Goal: Task Accomplishment & Management: Manage account settings

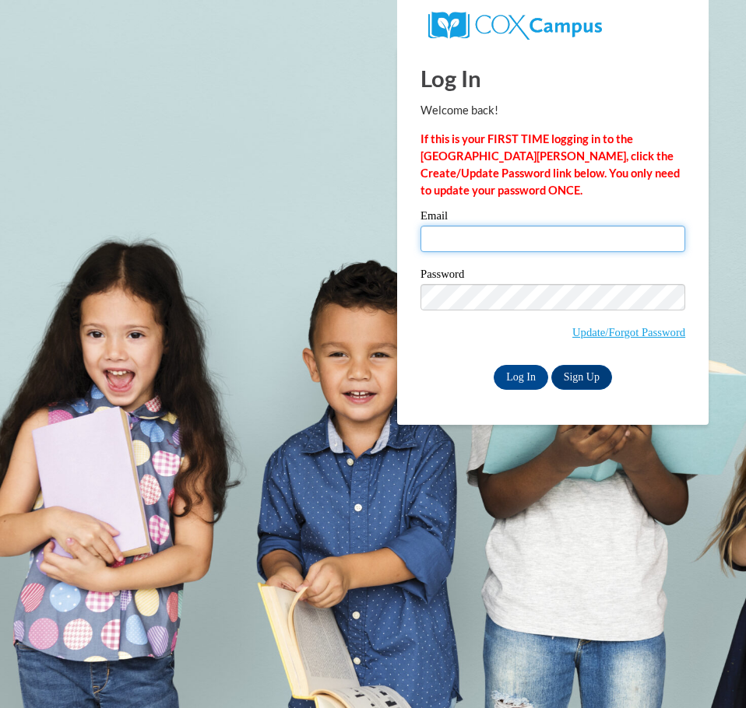
click at [465, 234] on input "Email" at bounding box center [552, 239] width 265 height 26
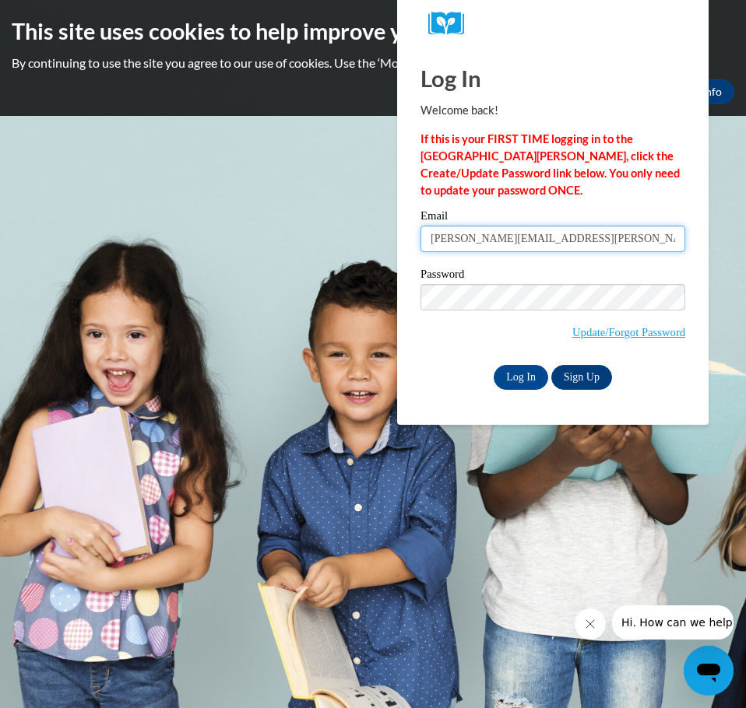
type input "[EMAIL_ADDRESS][DOMAIN_NAME]"
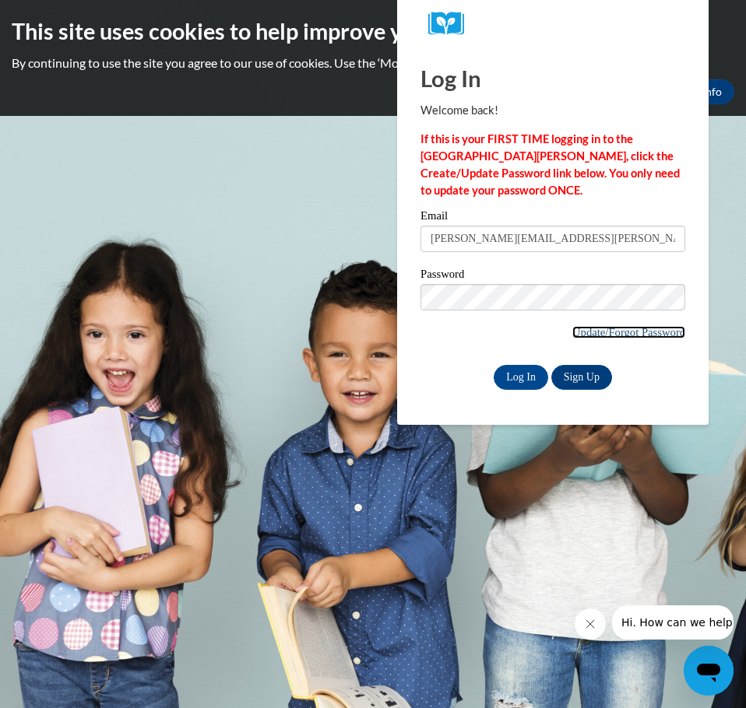
click at [634, 330] on link "Update/Forgot Password" at bounding box center [628, 332] width 113 height 12
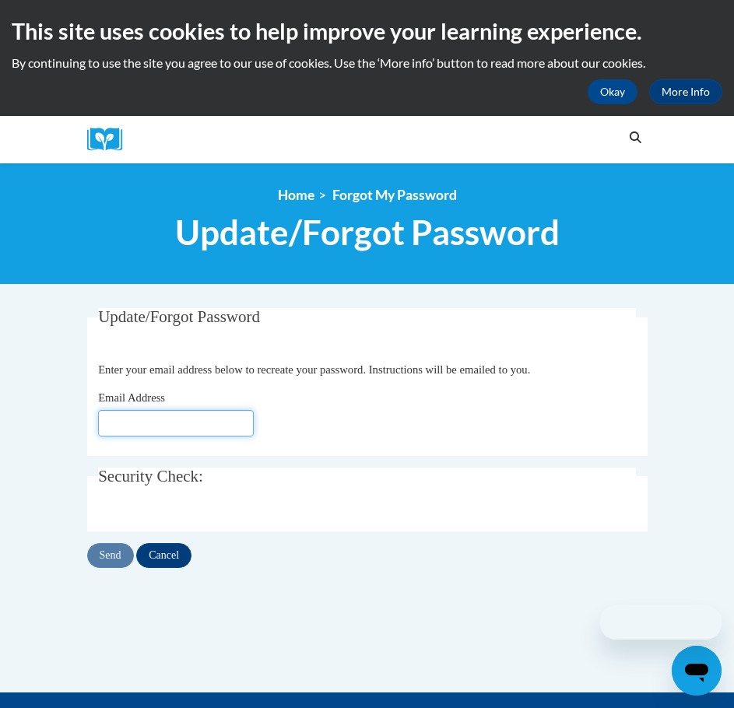
click at [195, 423] on input "Email Address" at bounding box center [176, 423] width 156 height 26
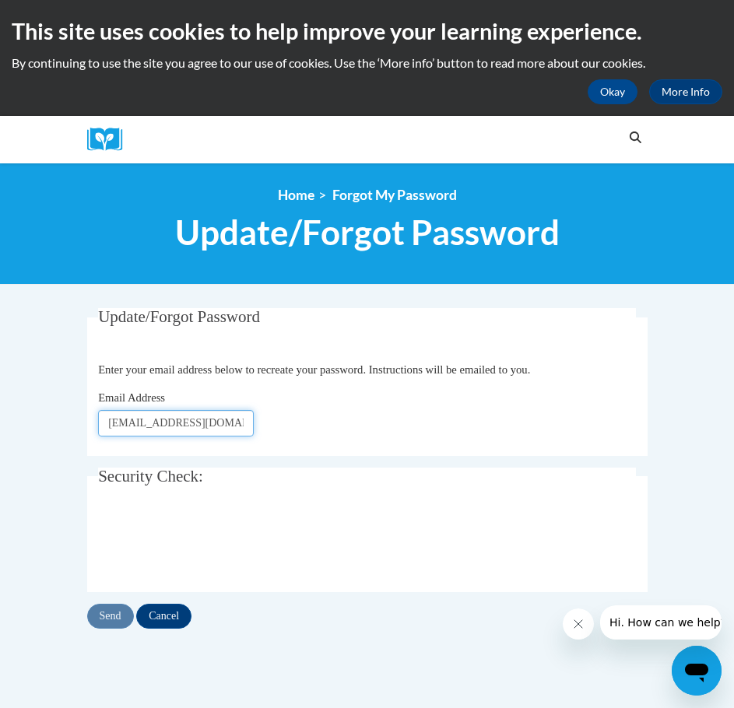
type input "[EMAIL_ADDRESS][DOMAIN_NAME]"
click at [109, 623] on input "Send" at bounding box center [110, 616] width 47 height 25
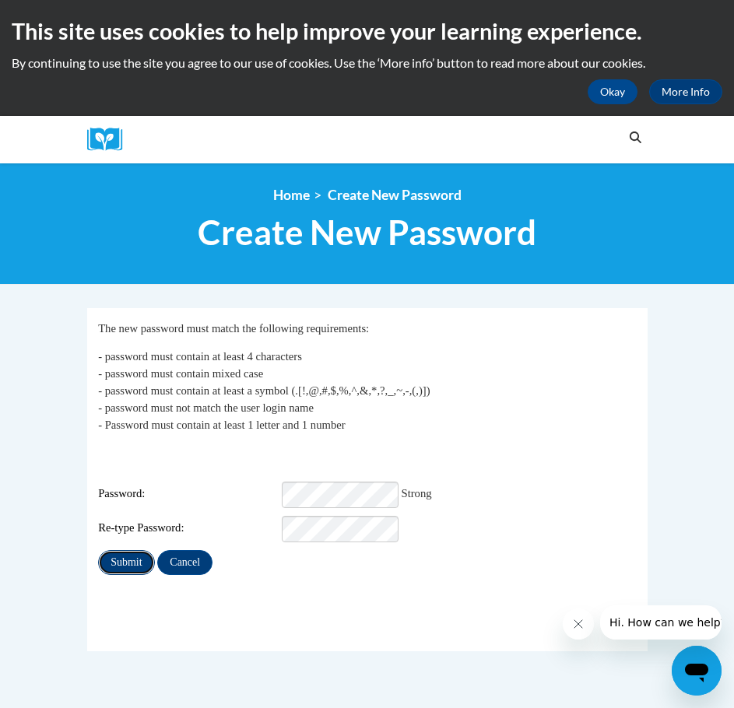
click at [126, 550] on input "Submit" at bounding box center [126, 562] width 56 height 25
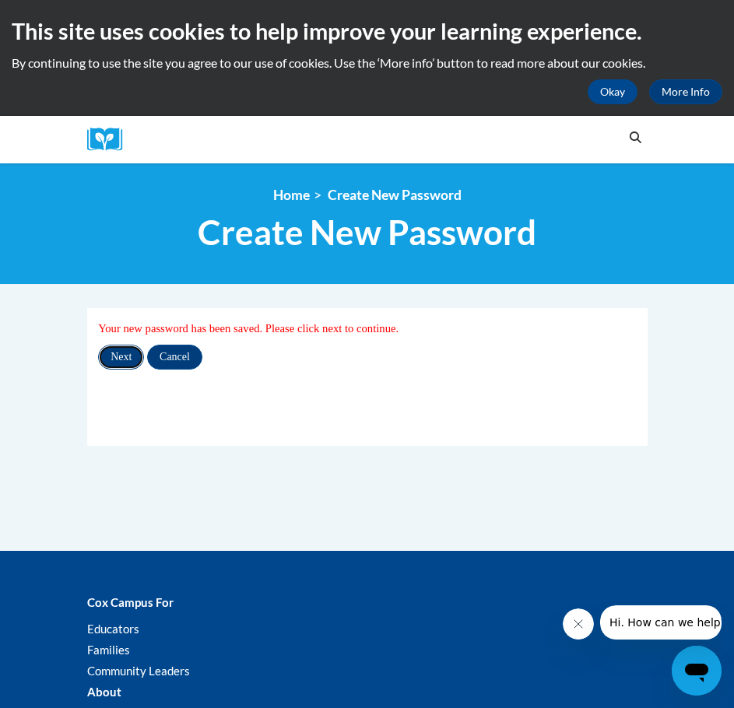
click at [123, 362] on input "Next" at bounding box center [121, 357] width 46 height 25
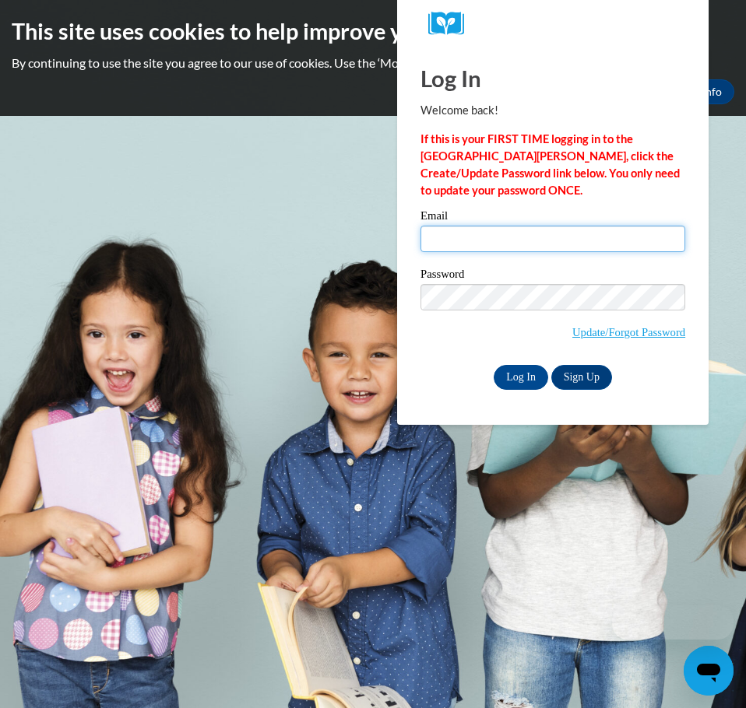
click at [482, 239] on input "Email" at bounding box center [552, 239] width 265 height 26
type input "braunl@prescott.k12.wi.us"
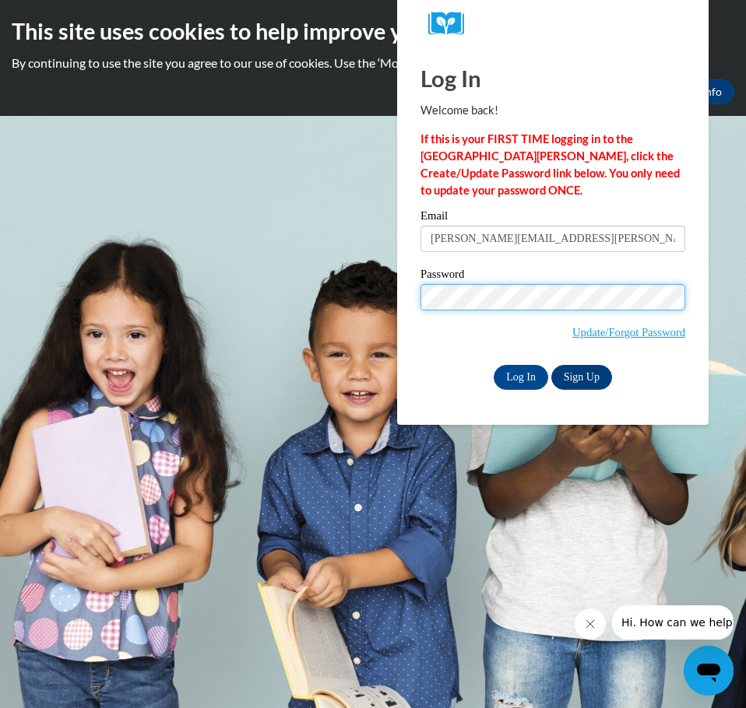
click at [493, 365] on input "Log In" at bounding box center [520, 377] width 54 height 25
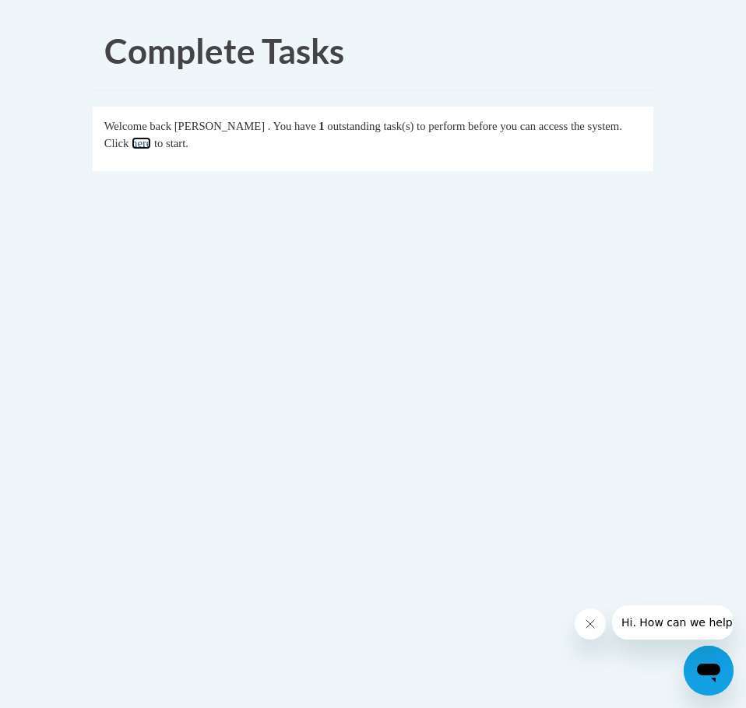
click at [141, 146] on link "here" at bounding box center [141, 143] width 19 height 12
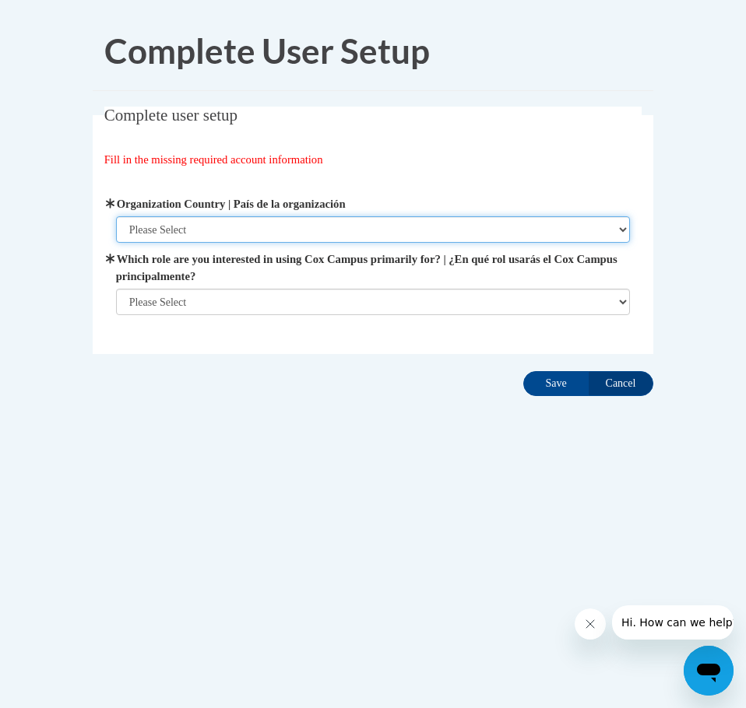
click at [187, 227] on select "Please Select [GEOGRAPHIC_DATA] | [GEOGRAPHIC_DATA] Outside of [GEOGRAPHIC_DATA…" at bounding box center [373, 229] width 514 height 26
select select "ad49bcad-a171-4b2e-b99c-48b446064914"
click at [116, 216] on select "Please Select [GEOGRAPHIC_DATA] | [GEOGRAPHIC_DATA] Outside of [GEOGRAPHIC_DATA…" at bounding box center [373, 229] width 514 height 26
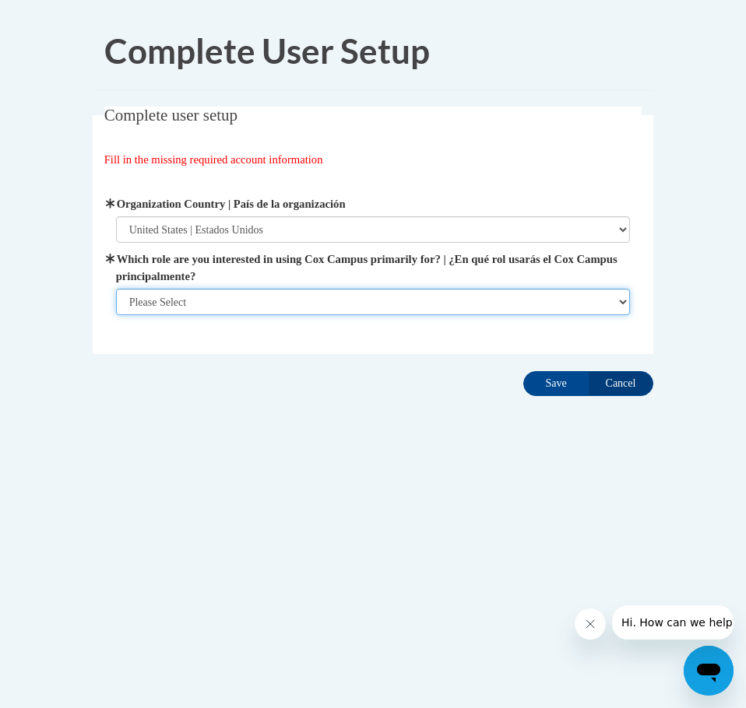
click at [178, 300] on select "Please Select College/University | Colegio/Universidad Community/Nonprofit Part…" at bounding box center [373, 302] width 514 height 26
select select "fbf2d438-af2f-41f8-98f1-81c410e29de3"
click at [116, 315] on select "Please Select College/University | Colegio/Universidad Community/Nonprofit Part…" at bounding box center [373, 302] width 514 height 26
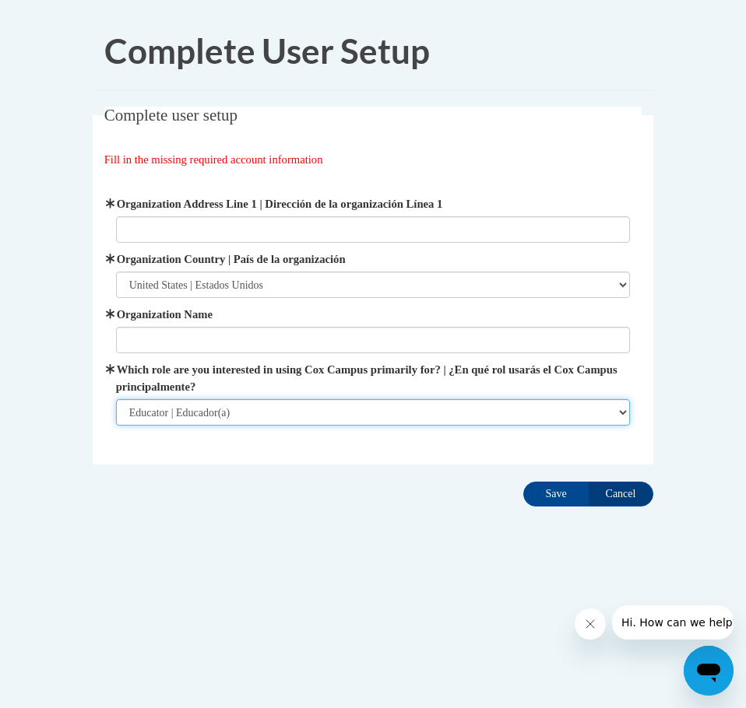
click at [155, 414] on select "Please Select College/University | Colegio/Universidad Community/Nonprofit Part…" at bounding box center [373, 412] width 514 height 26
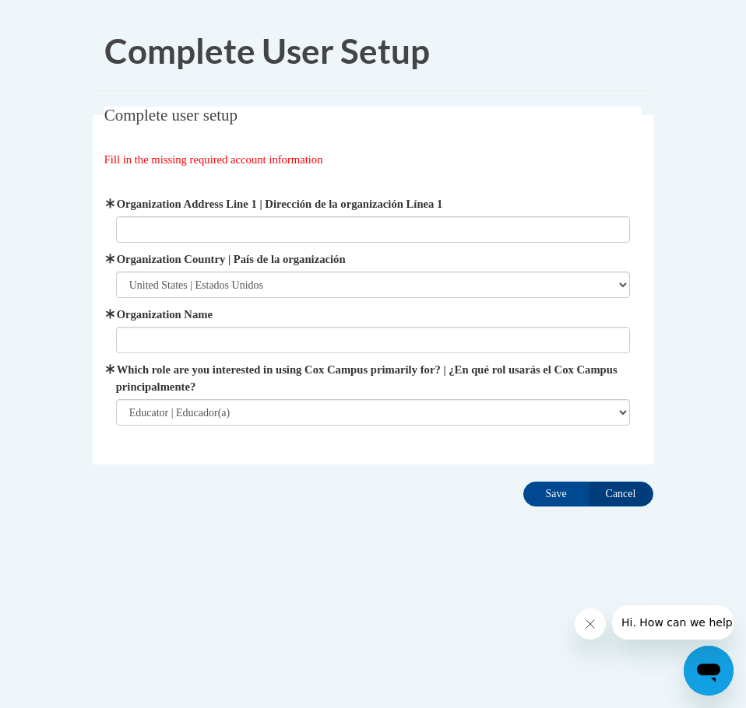
click at [77, 411] on body "Complete User Setup Complete user setup Fill in the missing required account in…" at bounding box center [373, 354] width 746 height 708
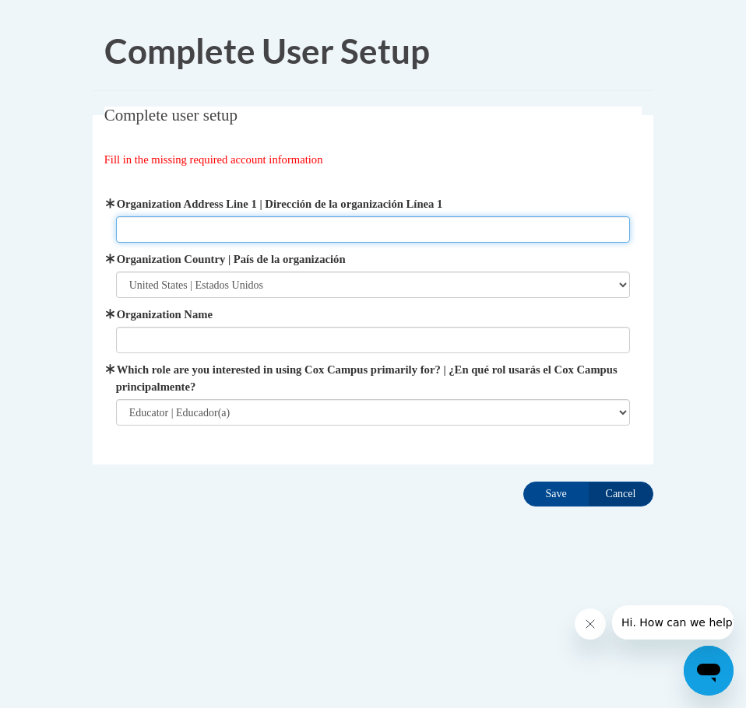
click at [169, 232] on input "Organization Address Line 1 | Dirección de la organización Línea 1" at bounding box center [373, 229] width 514 height 26
type input "[STREET_ADDRESS]"
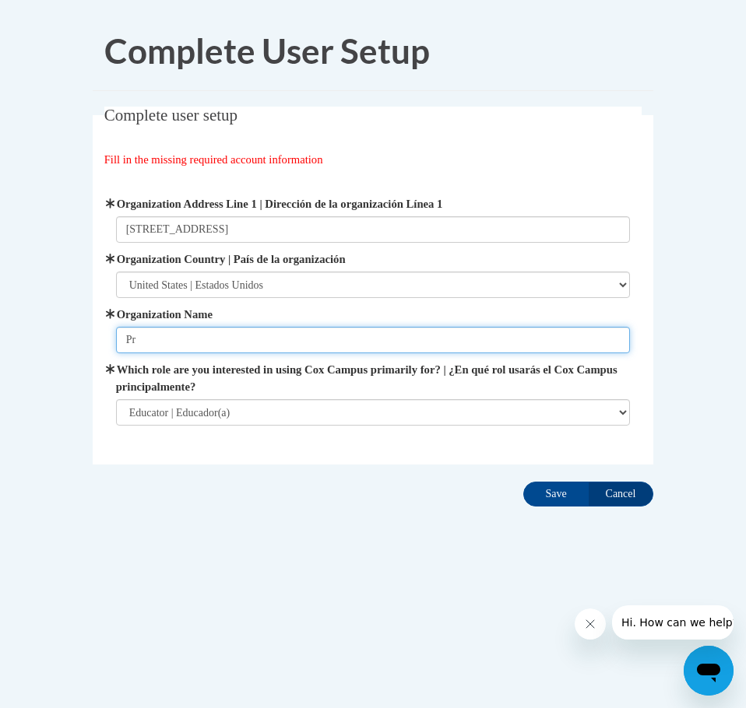
type input "P"
type input "[GEOGRAPHIC_DATA]"
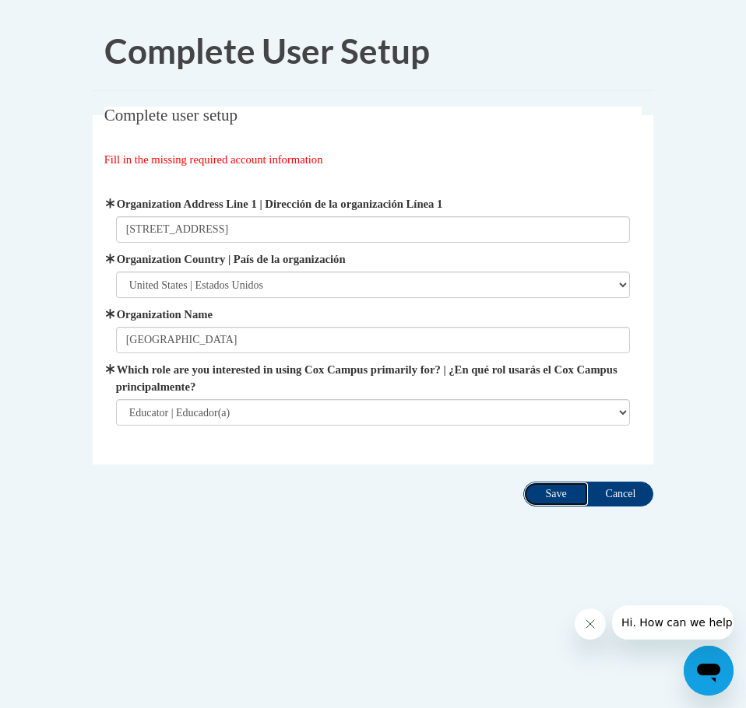
click at [557, 498] on input "Save" at bounding box center [555, 494] width 65 height 25
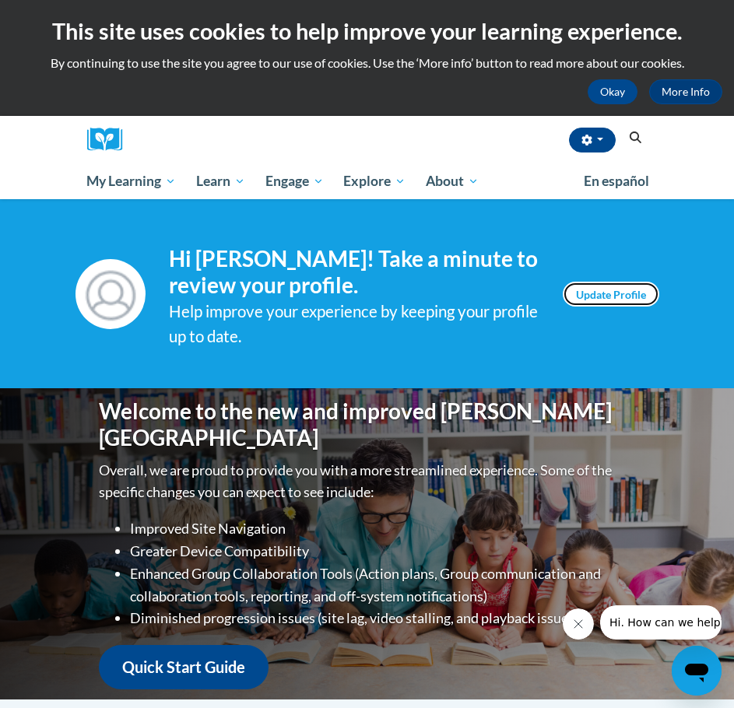
click at [612, 299] on link "Update Profile" at bounding box center [611, 294] width 97 height 25
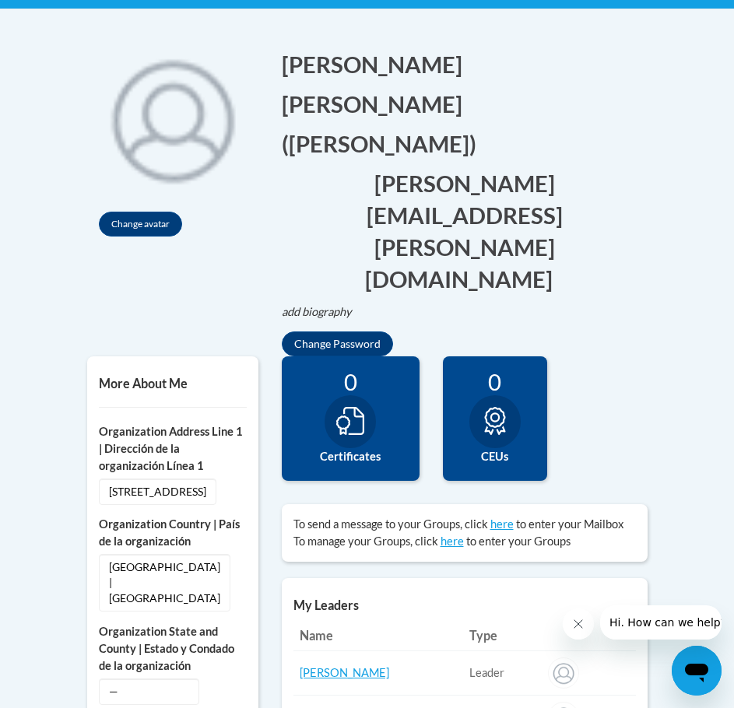
scroll to position [389, 0]
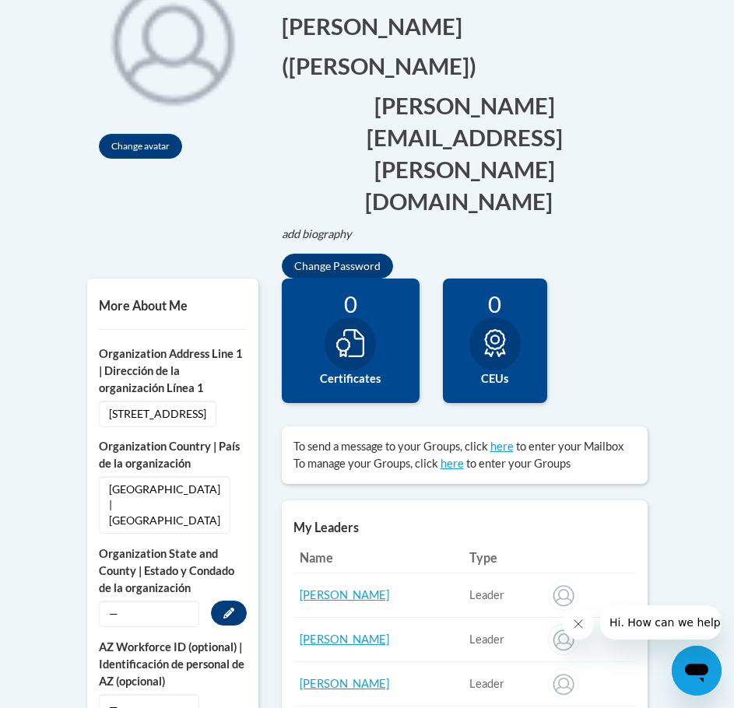
click at [135, 601] on span "—" at bounding box center [149, 614] width 100 height 26
click at [218, 601] on button "Edit" at bounding box center [229, 613] width 36 height 25
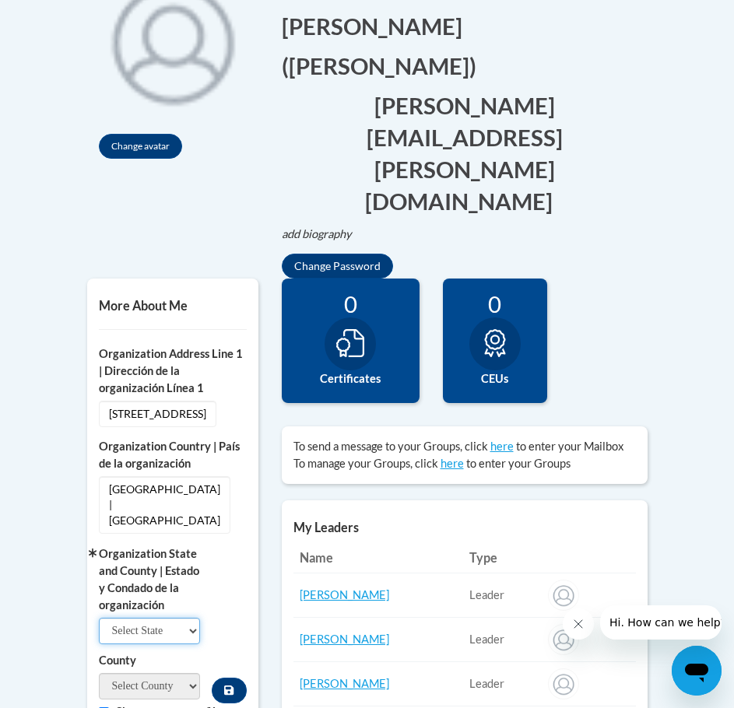
click at [132, 618] on select "Select State Alabama Alaska Arizona Arkansas California Colorado Connecticut De…" at bounding box center [150, 631] width 102 height 26
select select "Wisconsin"
click at [99, 618] on select "Select State Alabama Alaska Arizona Arkansas California Colorado Connecticut De…" at bounding box center [150, 631] width 102 height 26
click at [162, 673] on select "Adams Ashland Barron Bayfield Brown Buffalo Burnett Calumet Chippewa Clark Colu…" at bounding box center [150, 686] width 102 height 26
select select "Pierce"
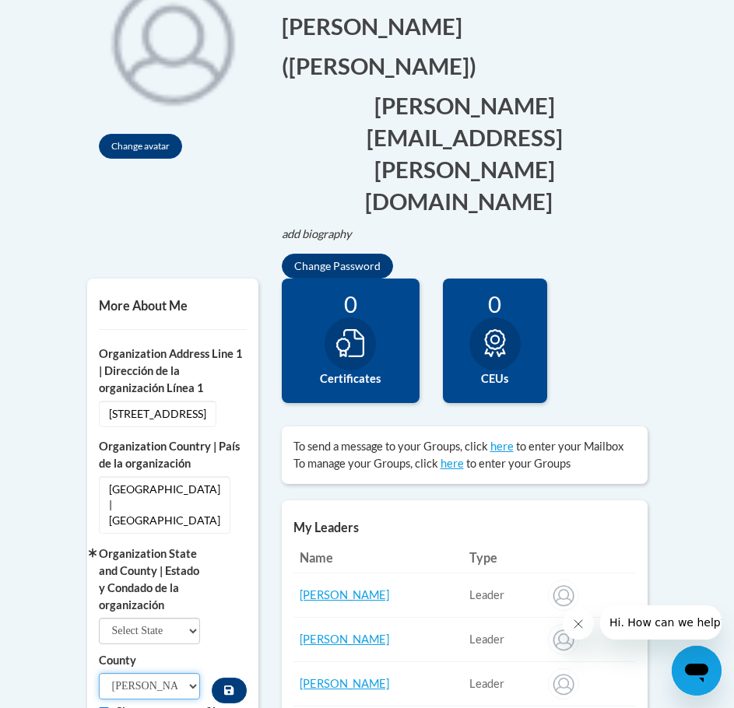
click at [99, 673] on select "Adams Ashland Barron Bayfield Brown Buffalo Burnett Calumet Chippewa Clark Colu…" at bounding box center [150, 686] width 102 height 26
click at [103, 708] on input "Custom profile fields" at bounding box center [104, 713] width 10 height 10
checkbox input "false"
click at [237, 678] on button "Custom profile fields" at bounding box center [229, 691] width 34 height 26
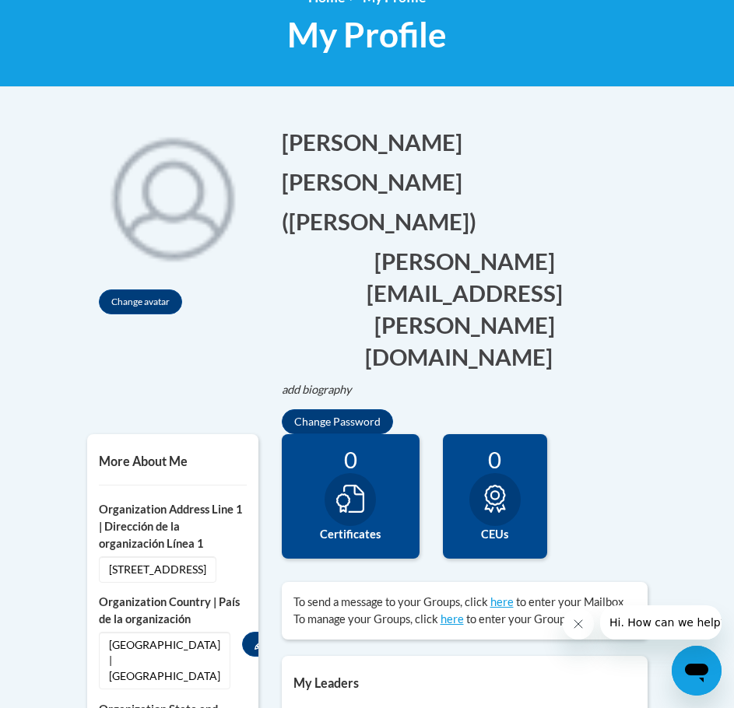
scroll to position [0, 0]
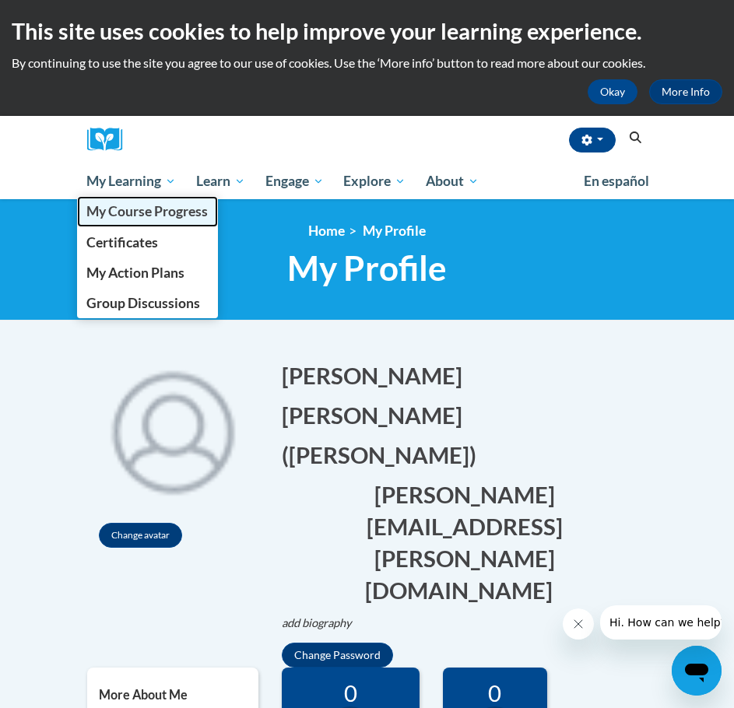
click at [153, 209] on span "My Course Progress" at bounding box center [146, 211] width 121 height 16
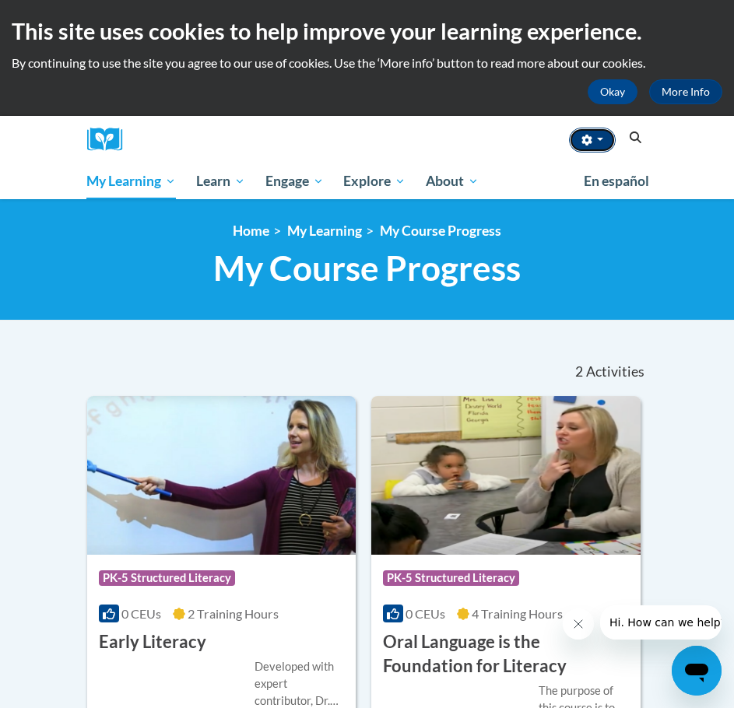
click at [609, 139] on button "button" at bounding box center [592, 140] width 47 height 25
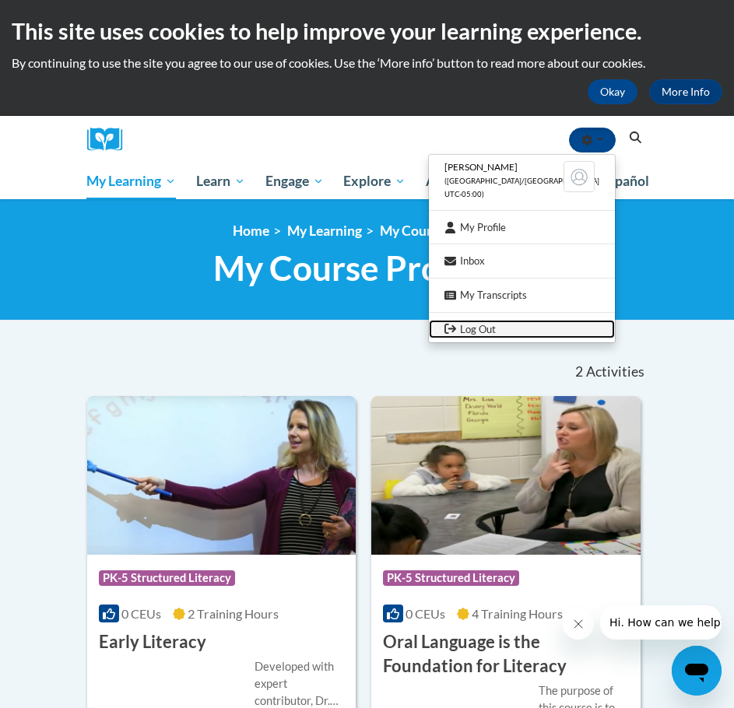
click at [544, 334] on link "Log Out" at bounding box center [522, 329] width 186 height 19
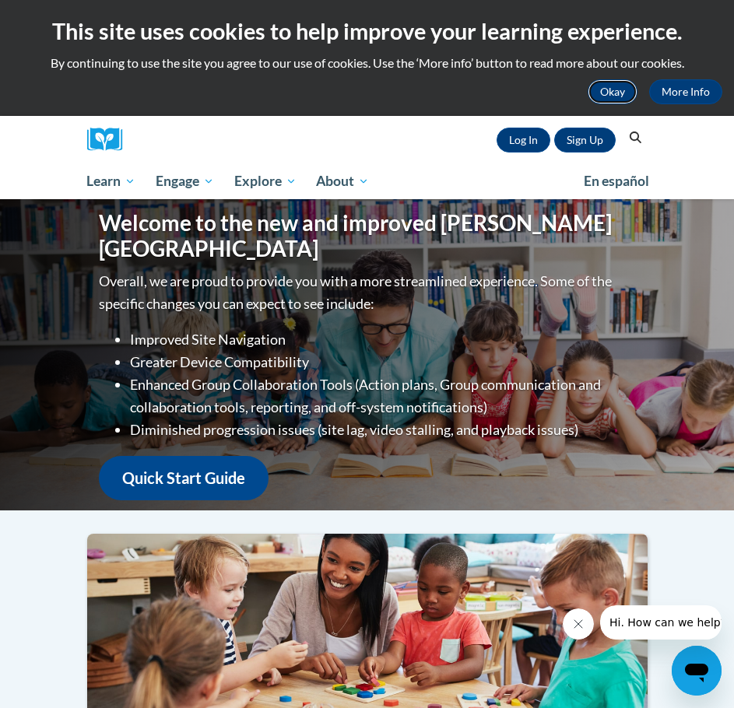
click at [605, 92] on button "Okay" at bounding box center [613, 91] width 50 height 25
